Goal: Book appointment/travel/reservation

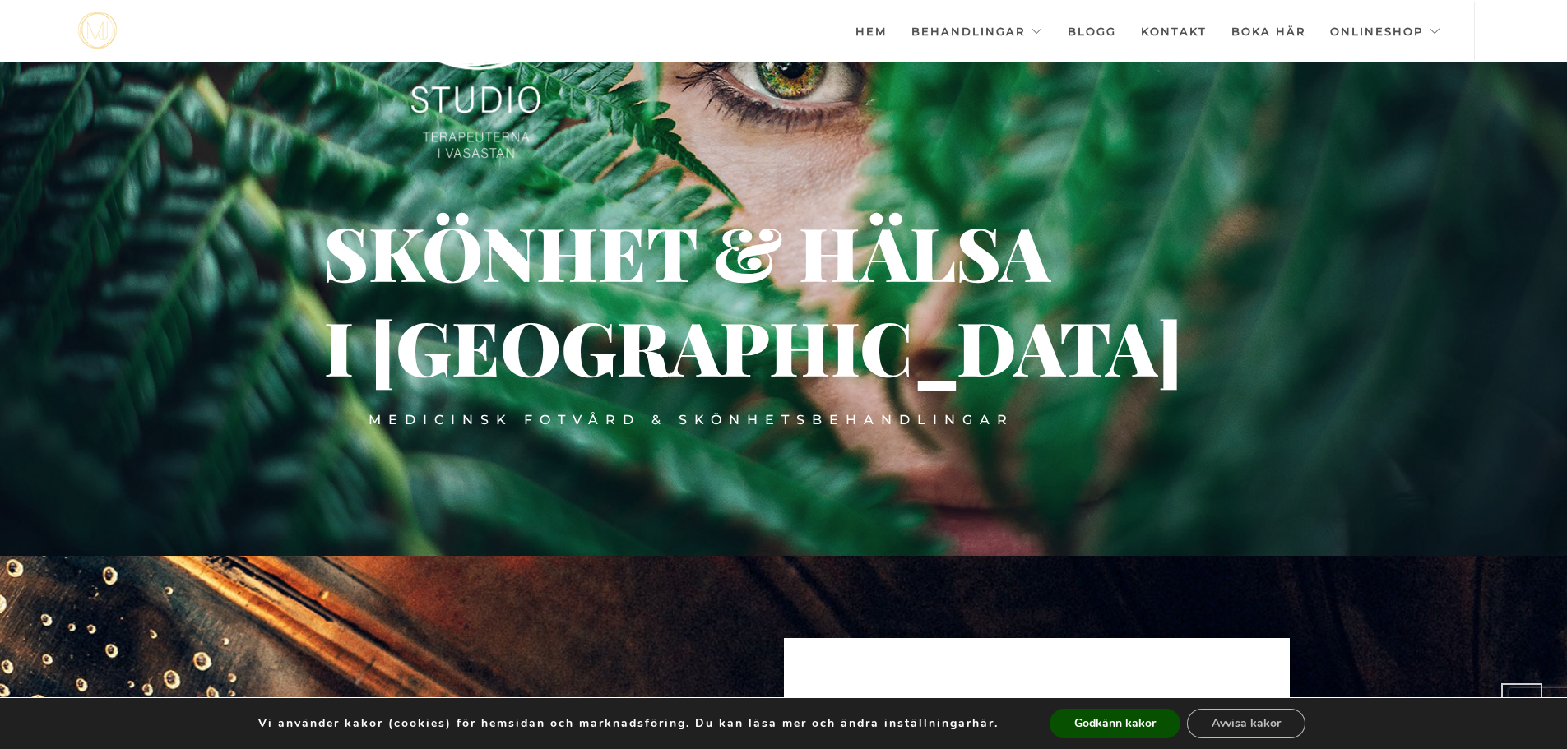
scroll to position [197, 0]
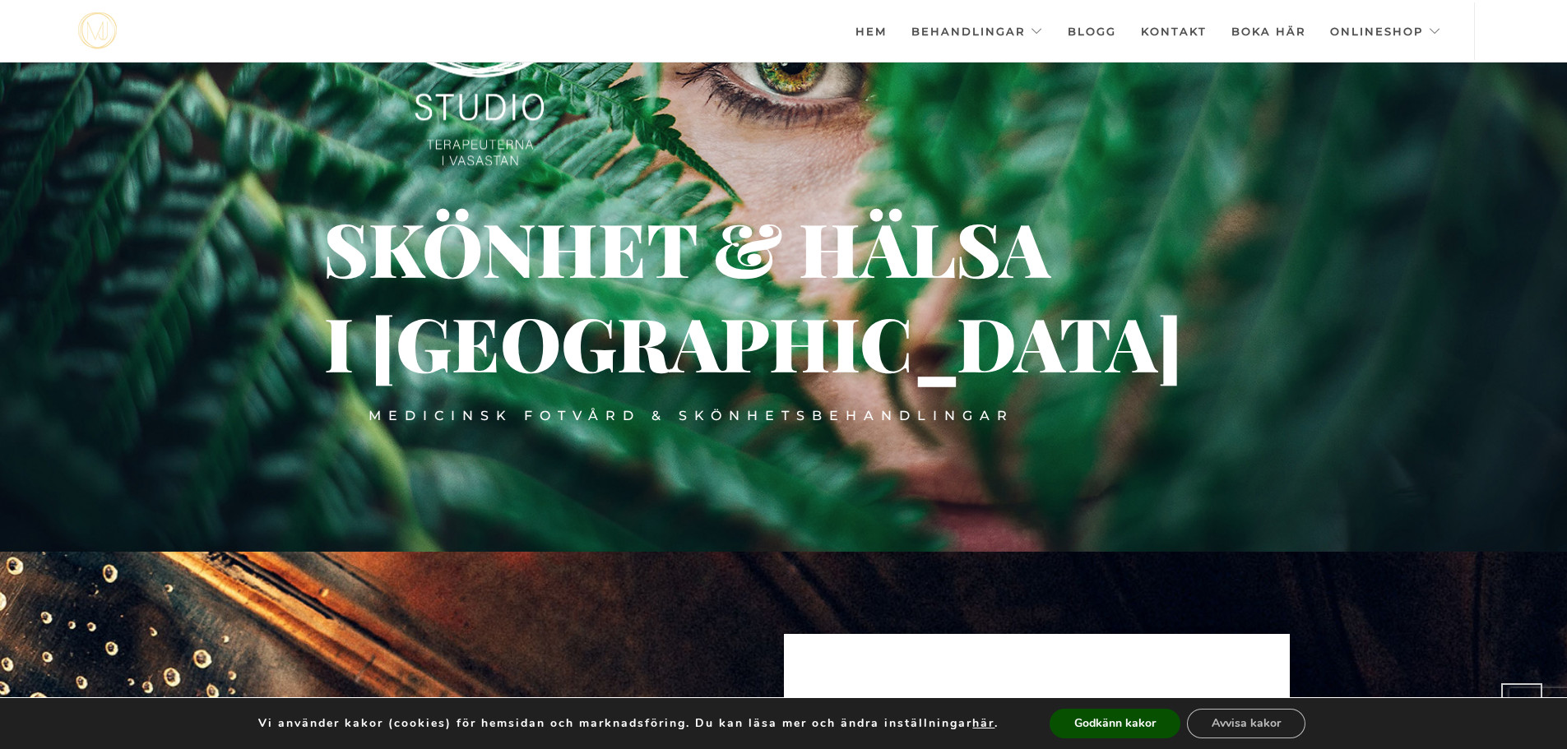
click at [1218, 728] on button "Avvisa kakor" at bounding box center [1246, 724] width 118 height 30
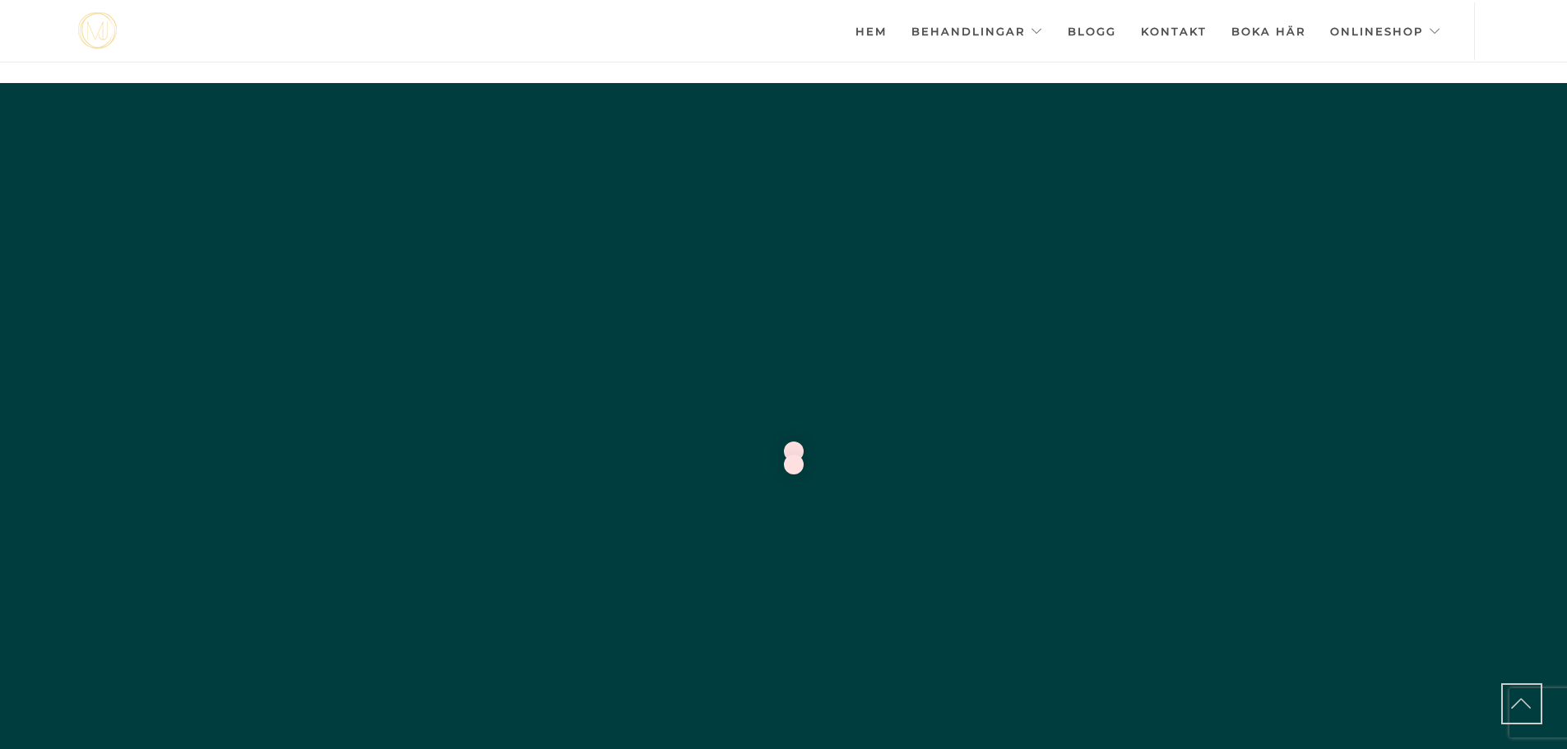
scroll to position [202, 0]
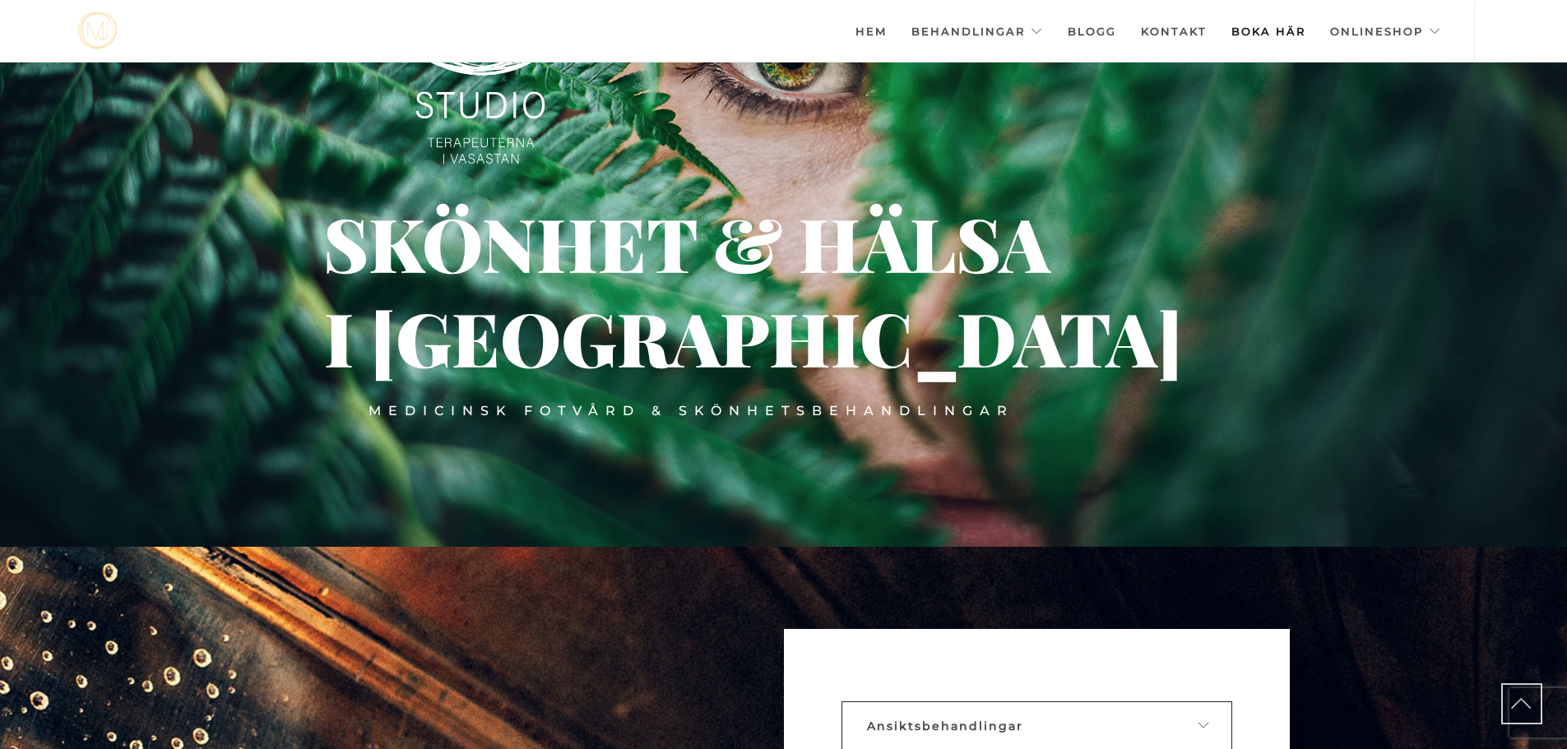
click at [1266, 28] on link "Boka här" at bounding box center [1268, 31] width 74 height 58
